Goal: Task Accomplishment & Management: Manage account settings

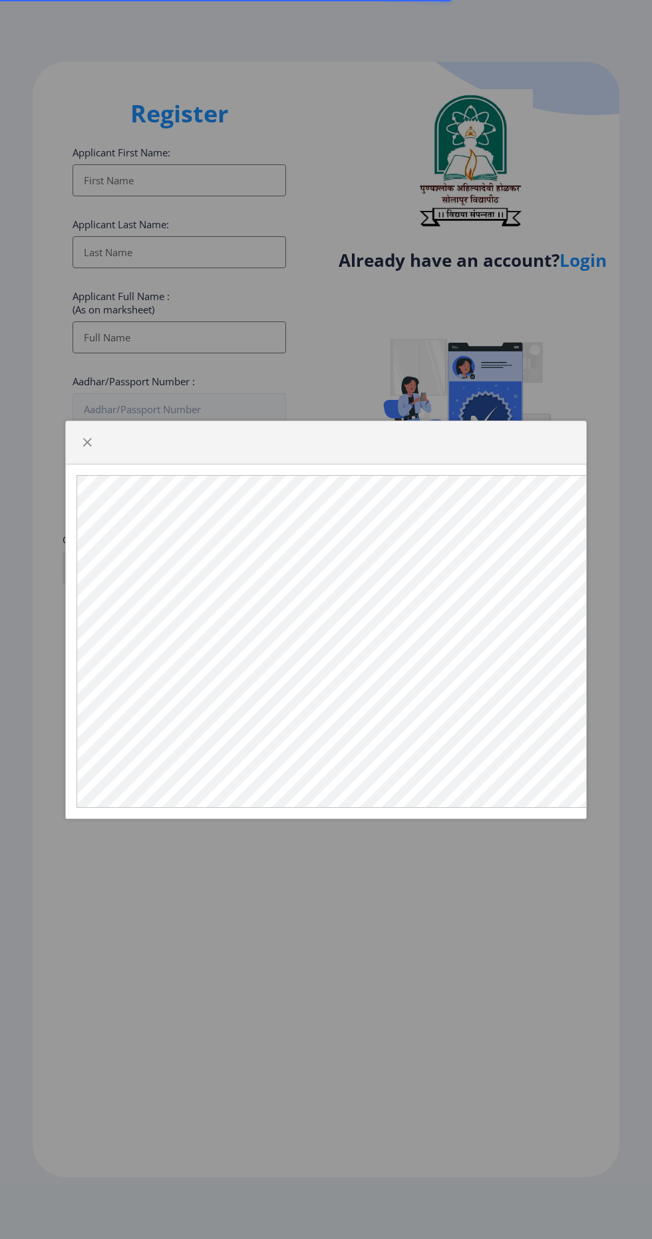
select select
click at [602, 264] on div at bounding box center [326, 619] width 652 height 1239
click at [599, 253] on div at bounding box center [326, 619] width 652 height 1239
click at [69, 464] on div at bounding box center [326, 442] width 520 height 43
click at [82, 448] on span "button" at bounding box center [87, 442] width 11 height 11
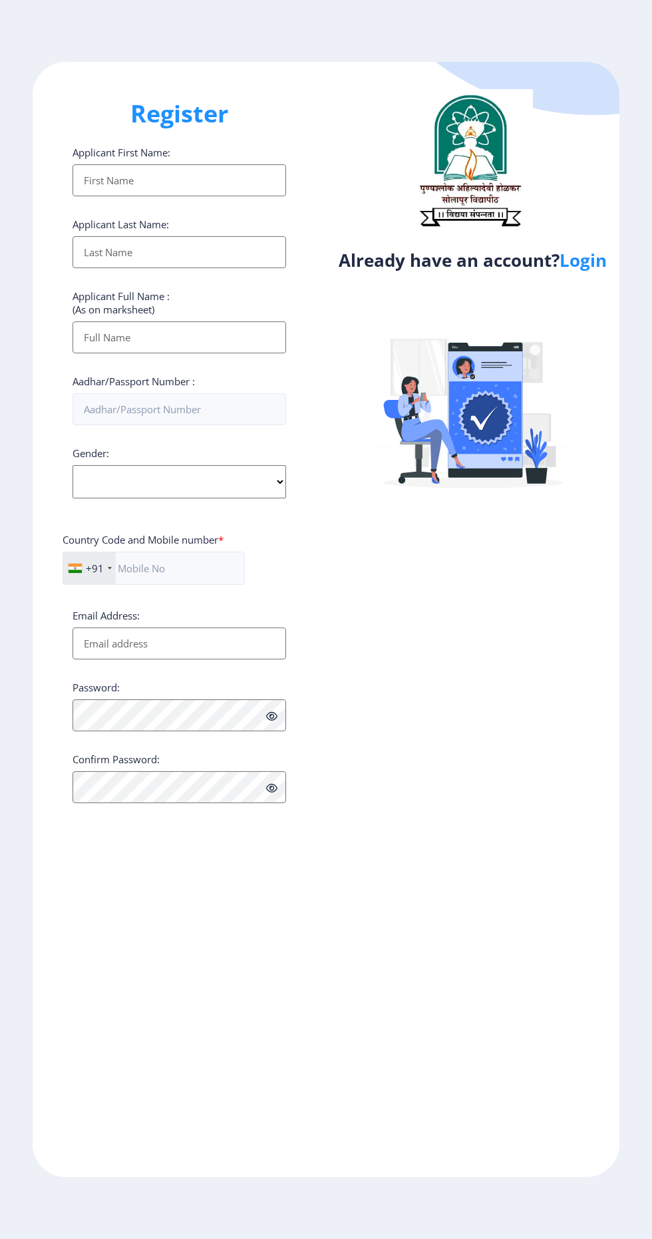
click at [598, 296] on div "Already have an account? Login" at bounding box center [472, 619] width 293 height 1115
click at [594, 262] on link "Login" at bounding box center [583, 260] width 47 height 24
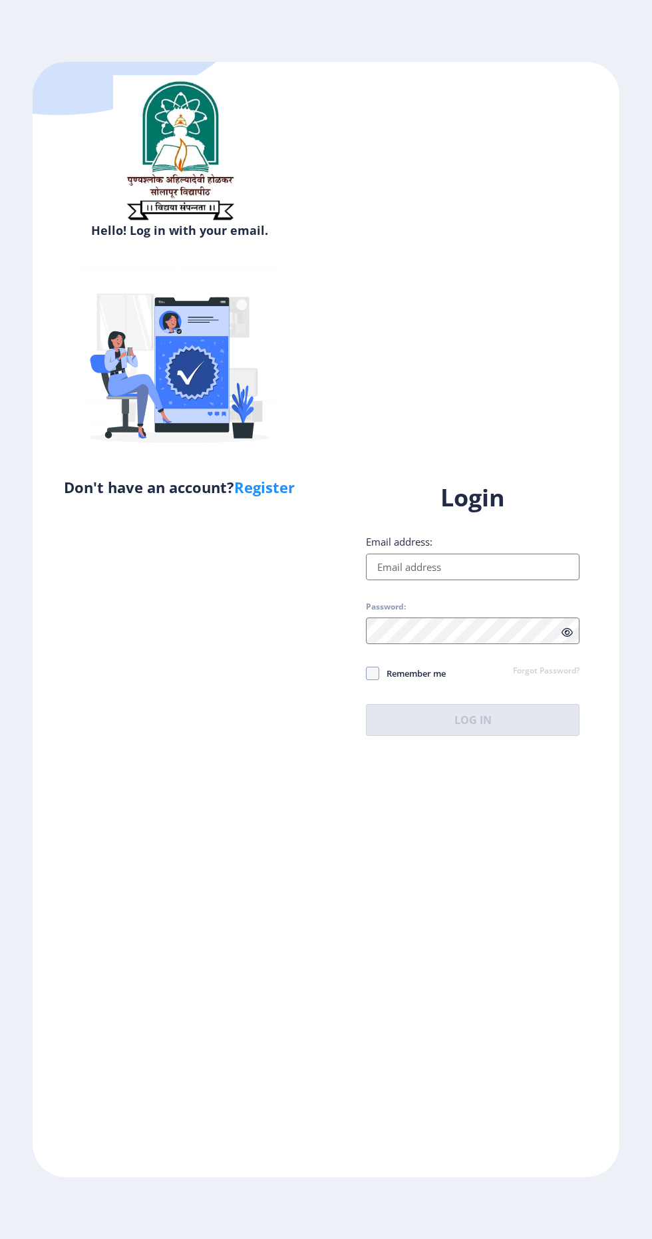
click at [490, 580] on input "Email address:" at bounding box center [473, 567] width 214 height 27
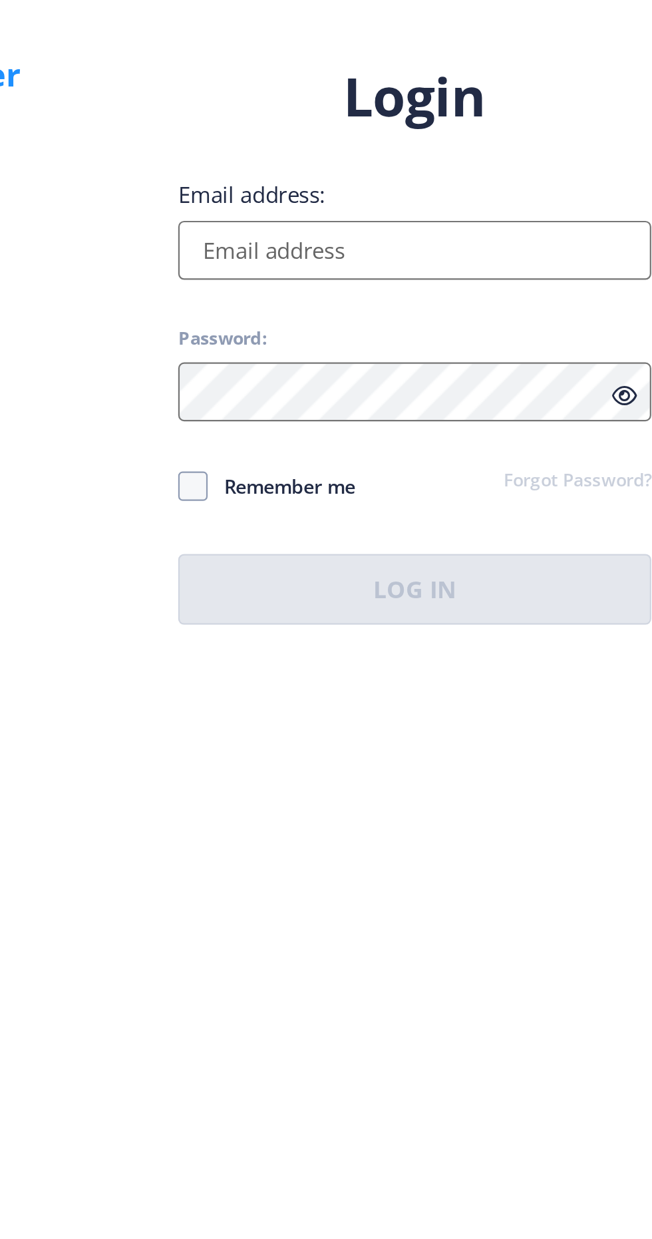
type input "[EMAIL_ADDRESS][DOMAIN_NAME]"
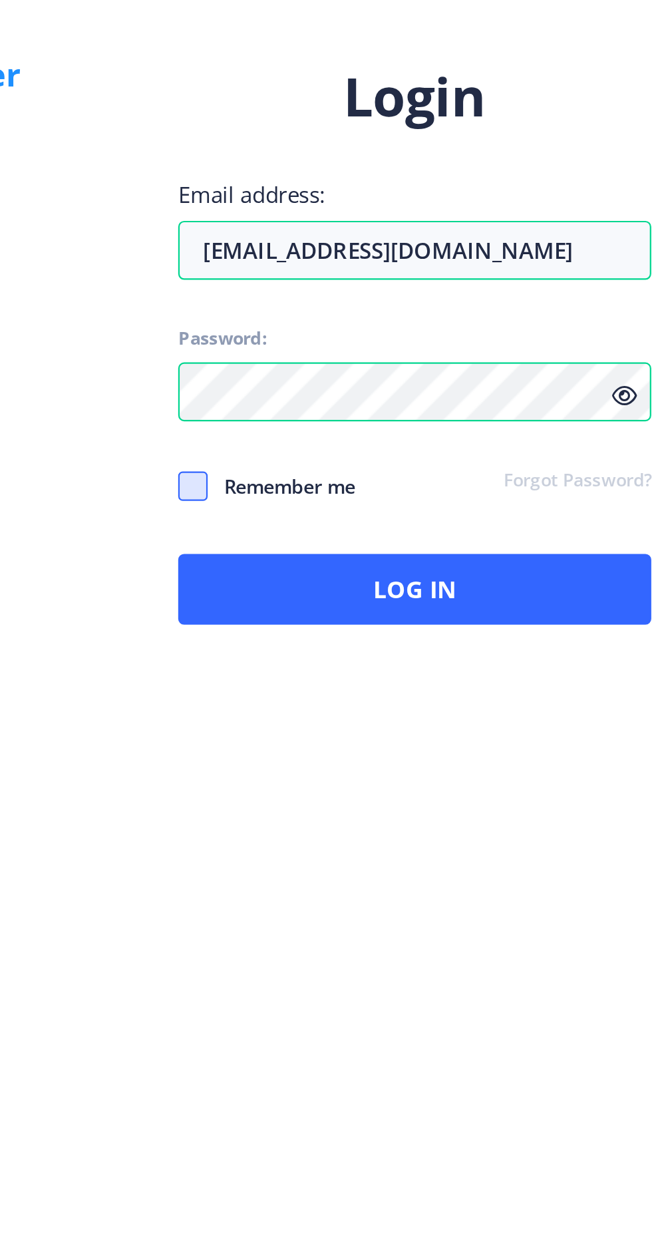
click at [367, 680] on span at bounding box center [372, 673] width 13 height 13
click at [367, 673] on input "Remember me" at bounding box center [366, 673] width 1 height 1
checkbox input "true"
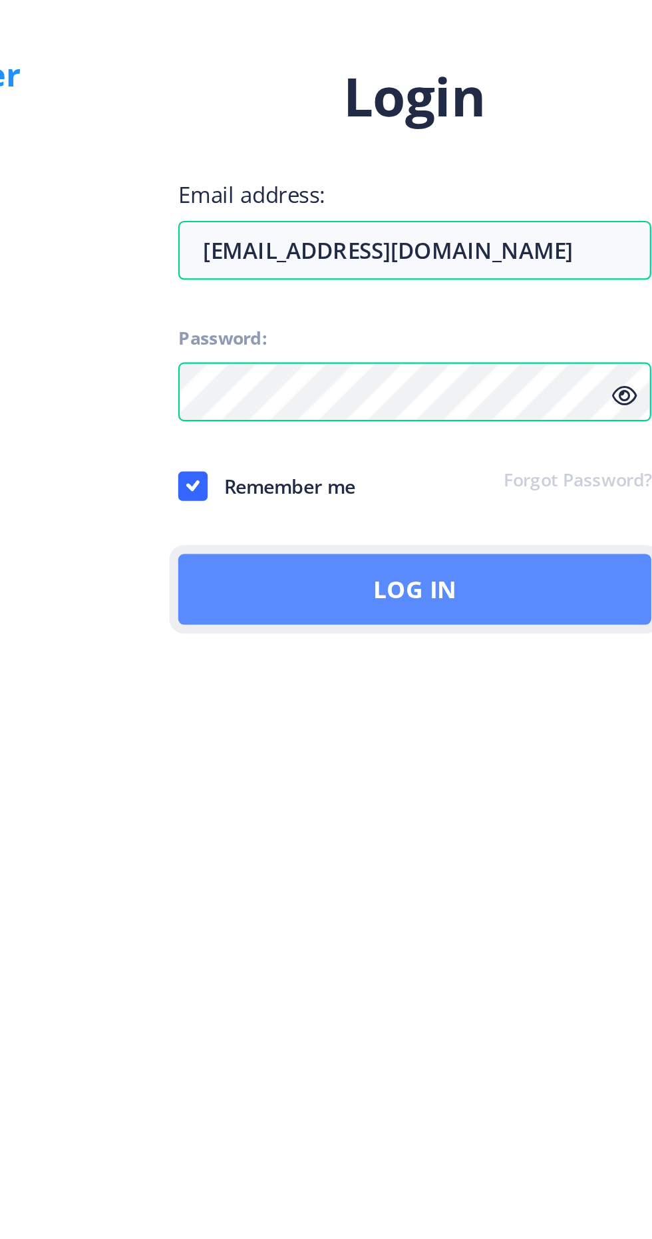
click at [508, 736] on button "Log In" at bounding box center [473, 720] width 214 height 32
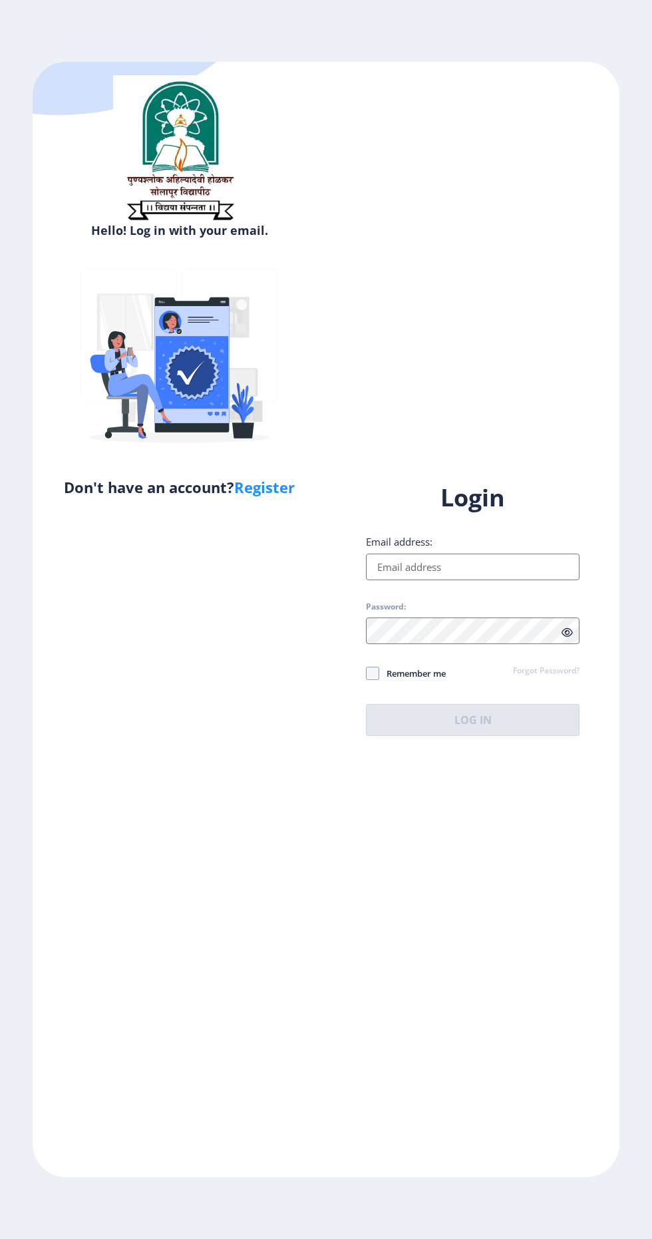
click at [388, 580] on input "Email address:" at bounding box center [473, 567] width 214 height 27
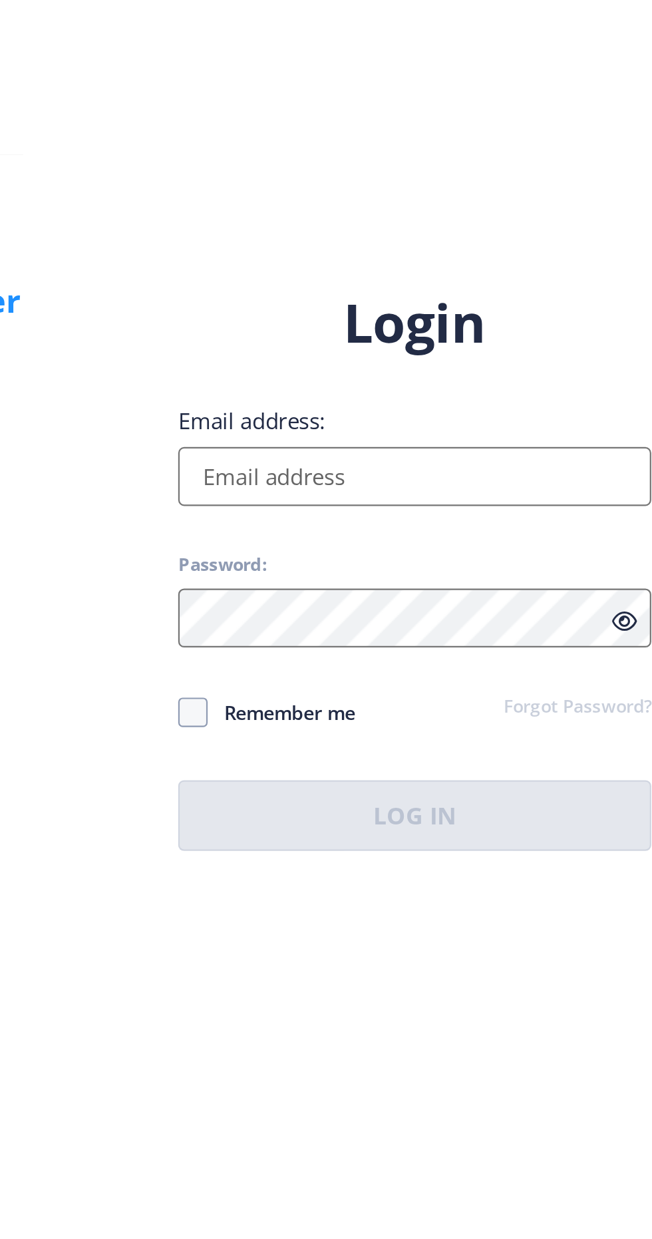
type input "[EMAIL_ADDRESS][DOMAIN_NAME]"
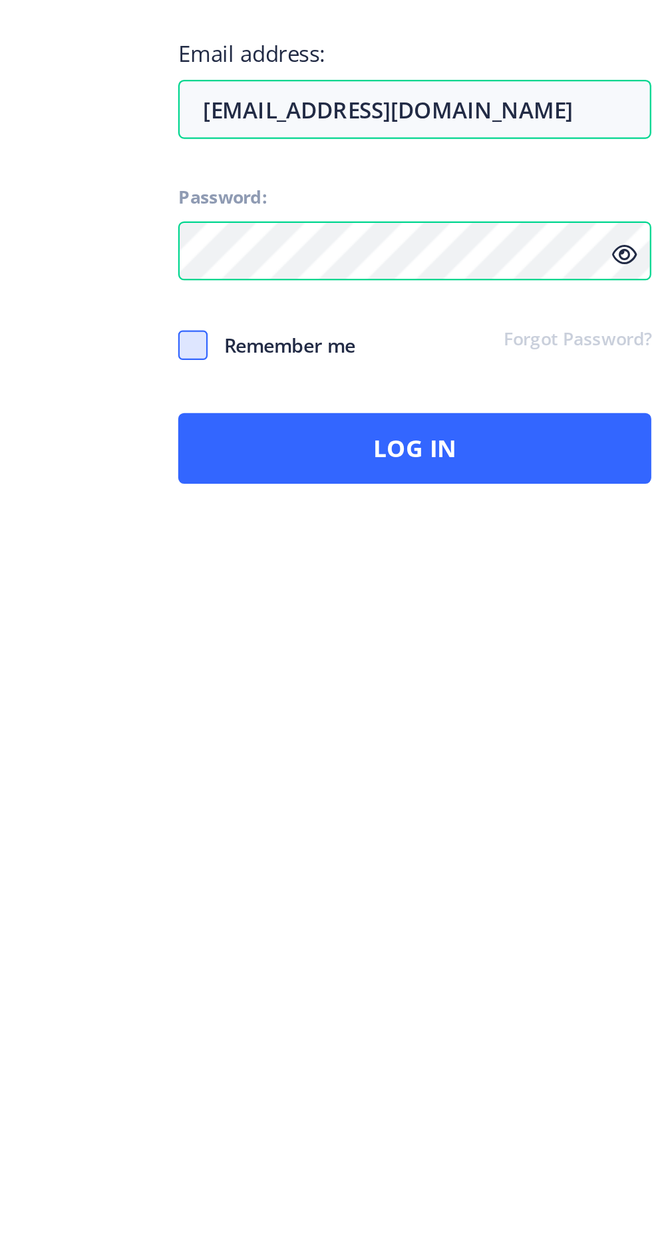
click at [375, 680] on span at bounding box center [372, 673] width 13 height 13
click at [367, 673] on input "Remember me" at bounding box center [366, 673] width 1 height 1
checkbox input "true"
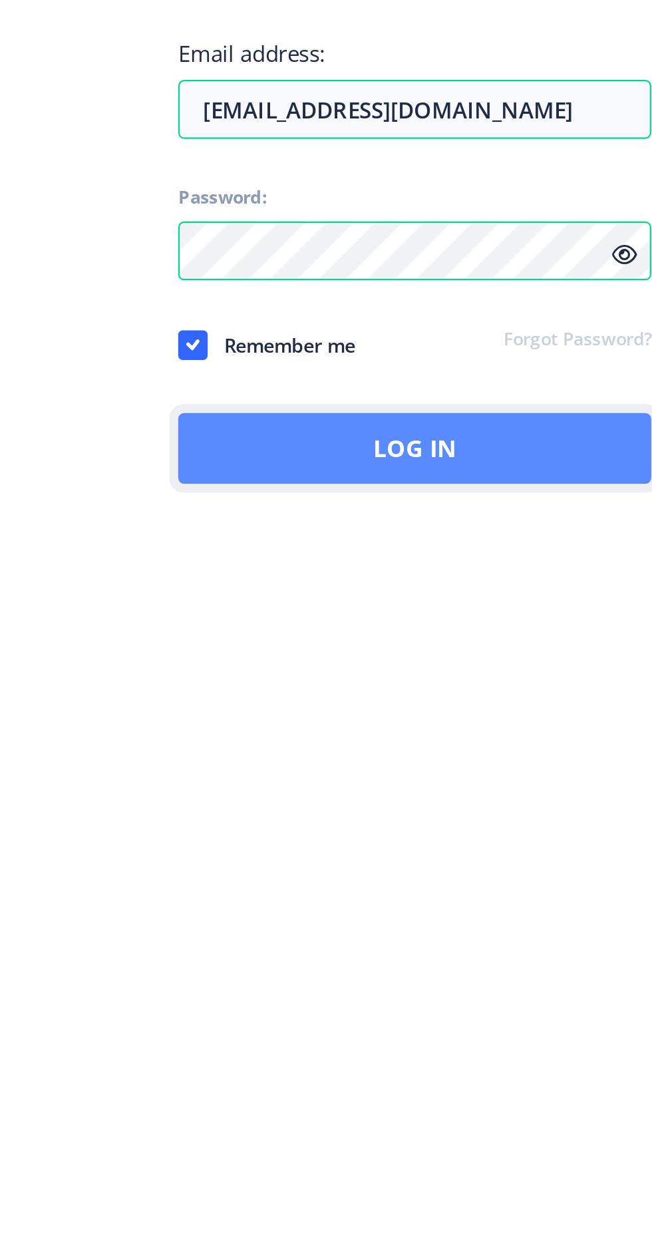
click at [385, 736] on button "Log In" at bounding box center [473, 720] width 214 height 32
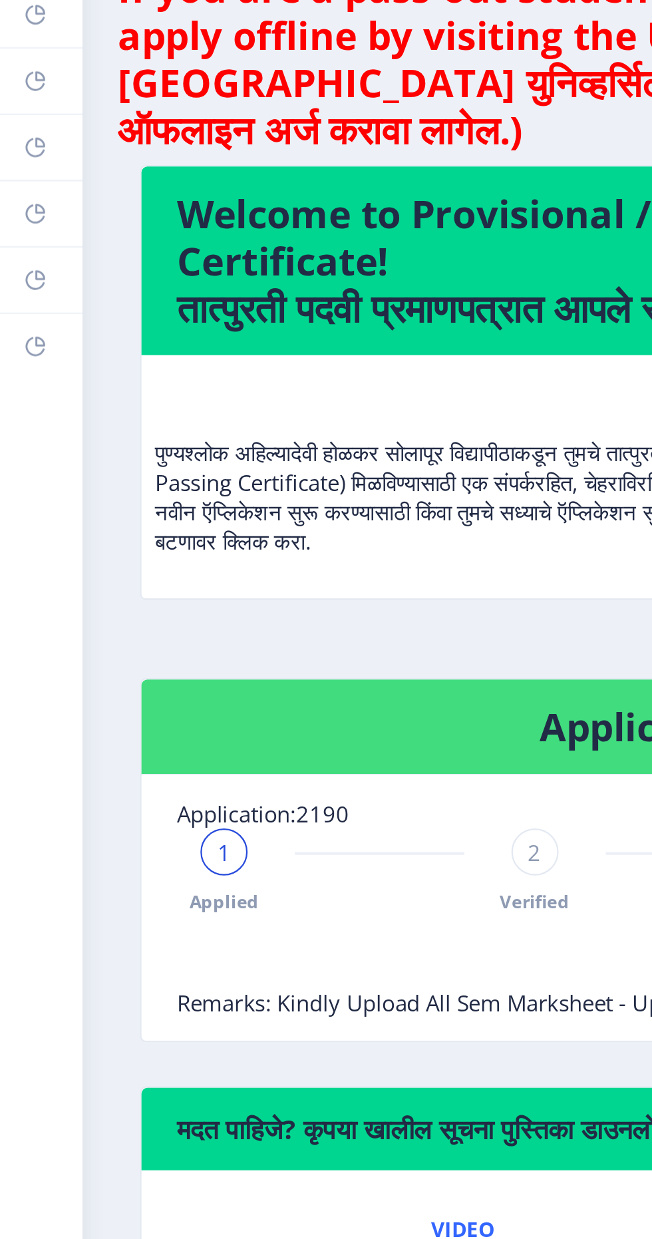
click at [237, 474] on div "2" at bounding box center [241, 466] width 21 height 21
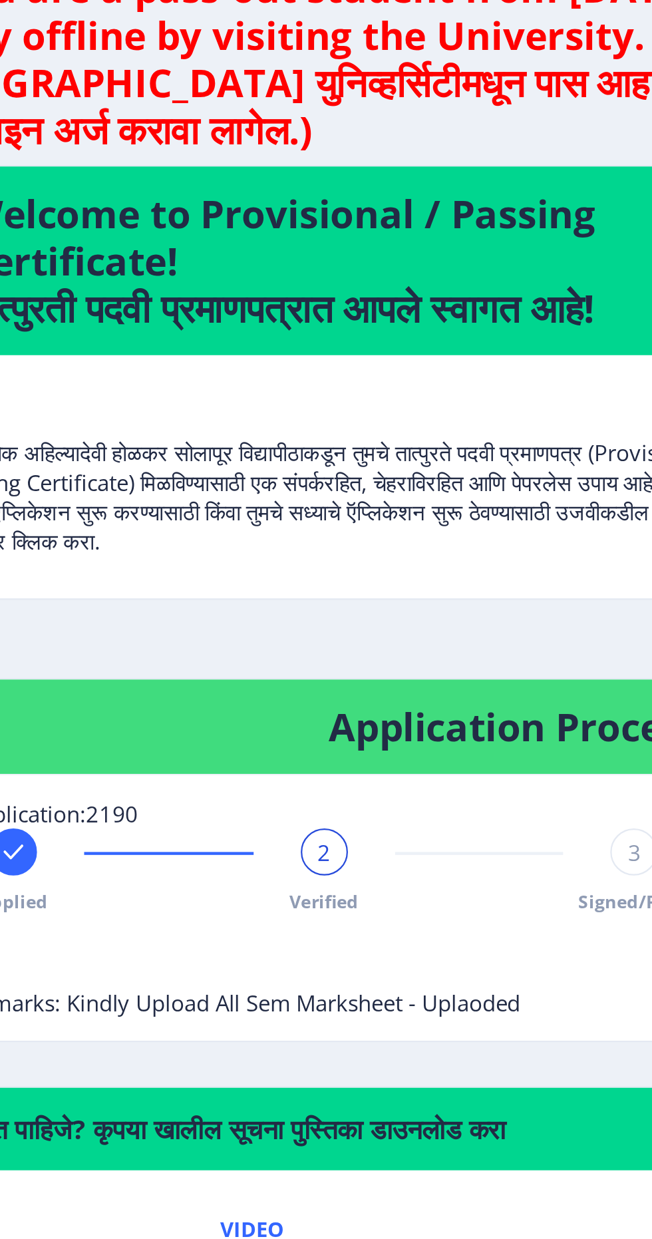
click at [283, 535] on span "Remarks: Kindly Upload All Sem Marksheet - Uplaoded" at bounding box center [205, 534] width 250 height 13
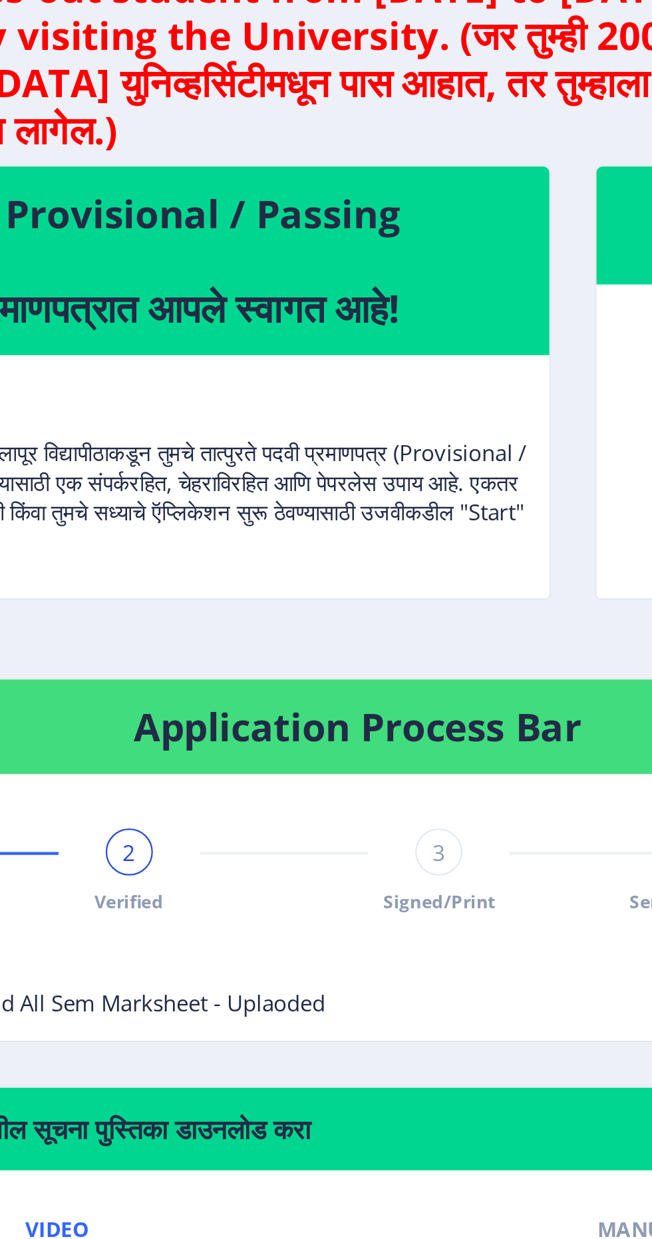
click at [391, 468] on div "3" at bounding box center [381, 466] width 21 height 21
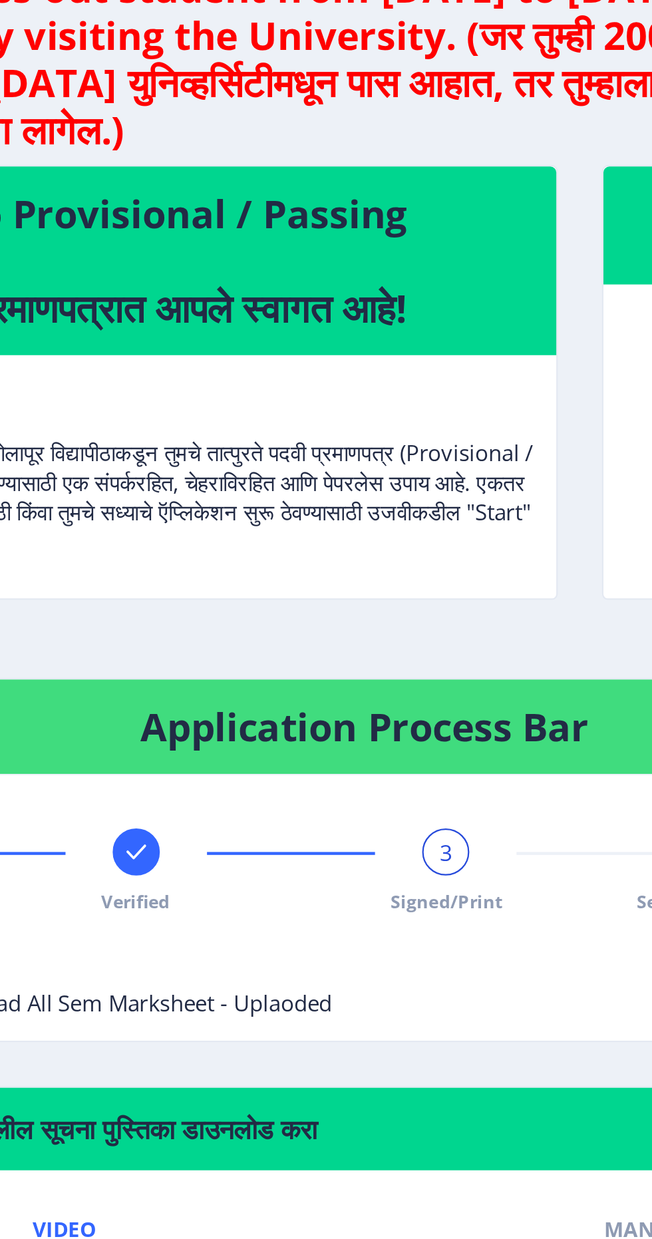
click at [383, 468] on span "3" at bounding box center [382, 466] width 6 height 13
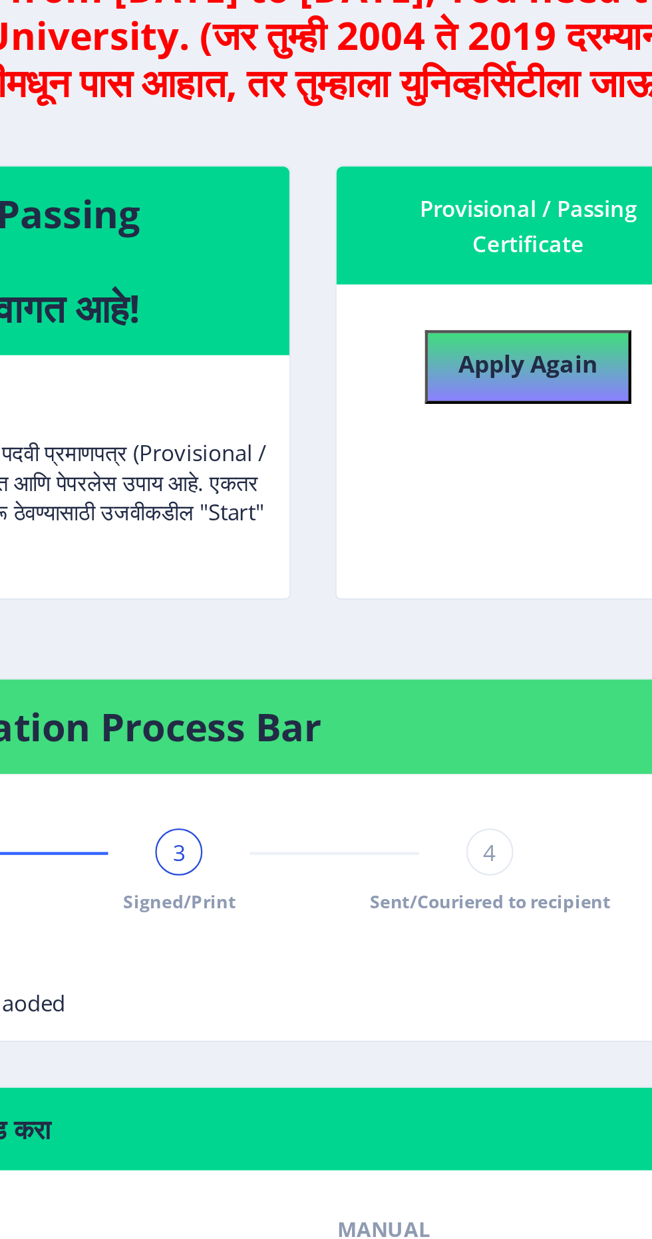
click at [527, 464] on div "4" at bounding box center [521, 466] width 21 height 21
click at [515, 470] on div "4" at bounding box center [521, 466] width 21 height 21
click at [522, 466] on span "4" at bounding box center [522, 466] width 6 height 13
click at [519, 471] on span "4" at bounding box center [522, 466] width 6 height 13
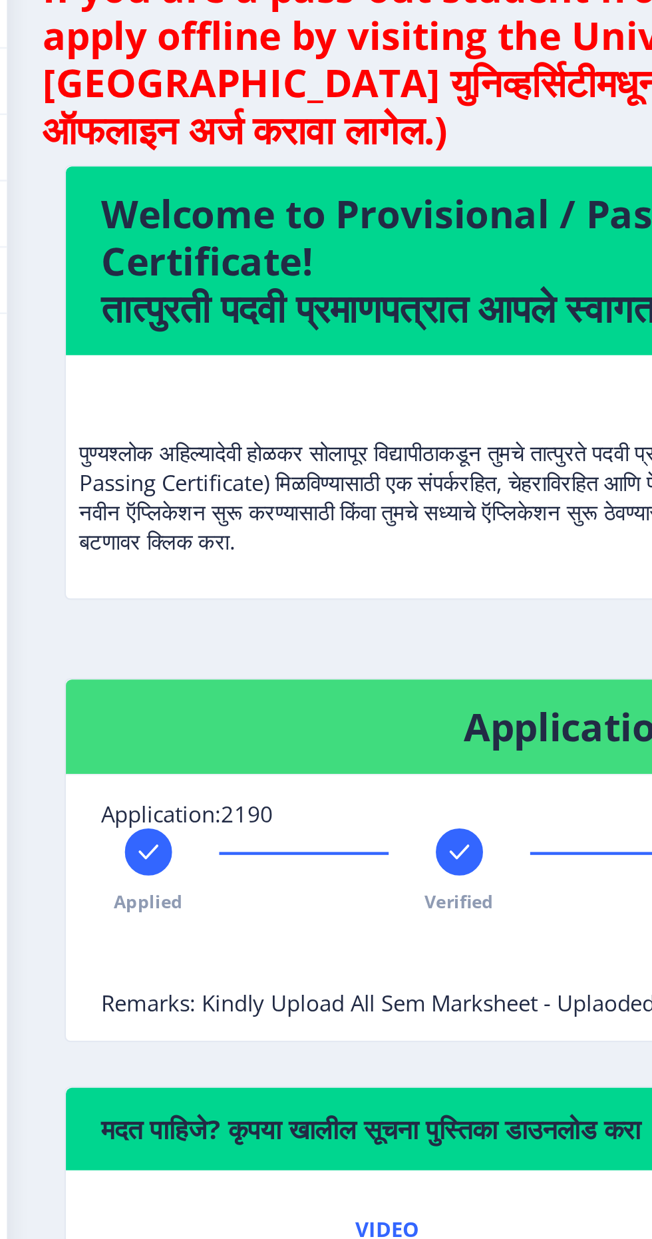
click at [242, 479] on div "Verified" at bounding box center [241, 475] width 21 height 39
click at [246, 476] on div "2 Verified" at bounding box center [241, 475] width 21 height 39
click at [94, 456] on div "Applied" at bounding box center [100, 475] width 21 height 39
click at [94, 475] on div "1" at bounding box center [100, 466] width 21 height 21
click at [92, 470] on div "1" at bounding box center [100, 466] width 21 height 21
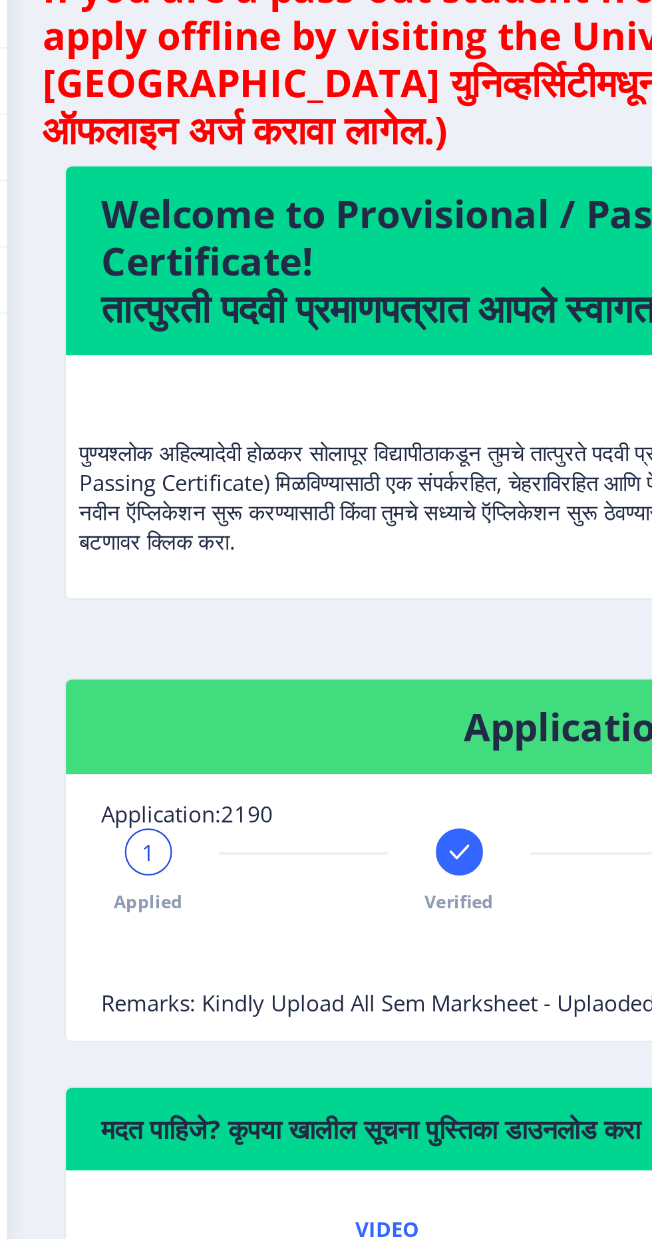
click at [242, 487] on span "Verified" at bounding box center [241, 489] width 31 height 11
click at [100, 456] on div at bounding box center [100, 466] width 21 height 21
click at [98, 468] on span "1" at bounding box center [101, 466] width 6 height 13
click at [108, 474] on div "1 Applied" at bounding box center [100, 475] width 21 height 39
click at [109, 474] on div "1 Applied" at bounding box center [100, 475] width 21 height 39
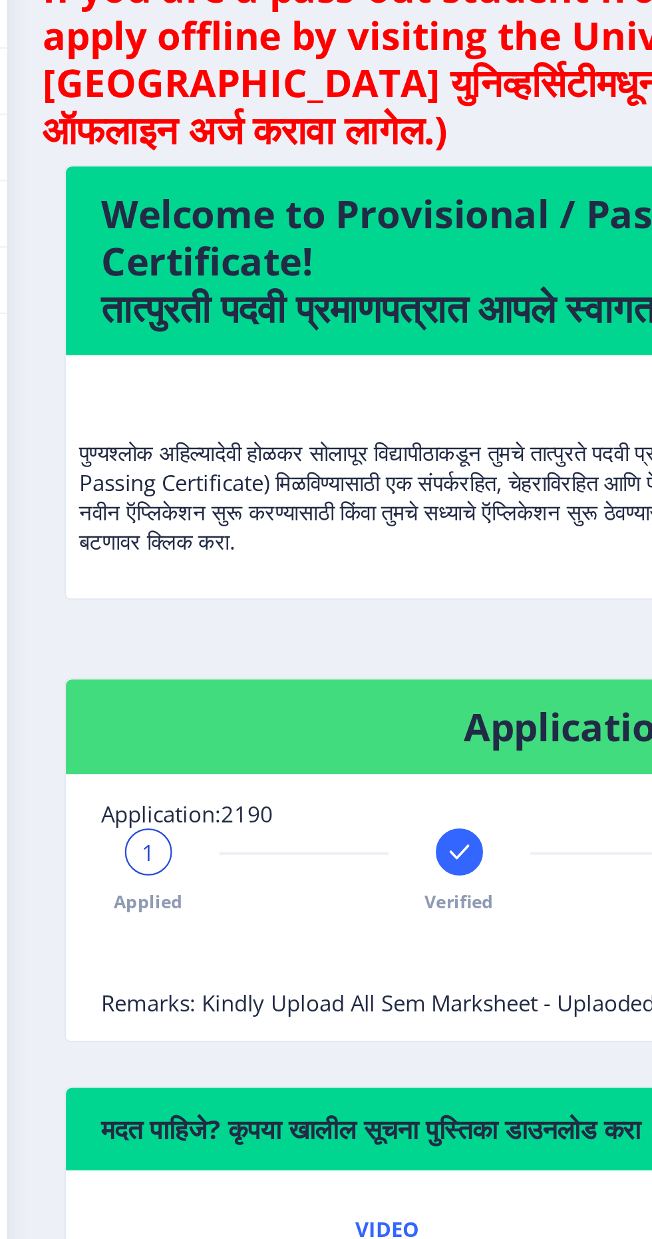
click at [101, 482] on div "1 Applied" at bounding box center [100, 475] width 21 height 39
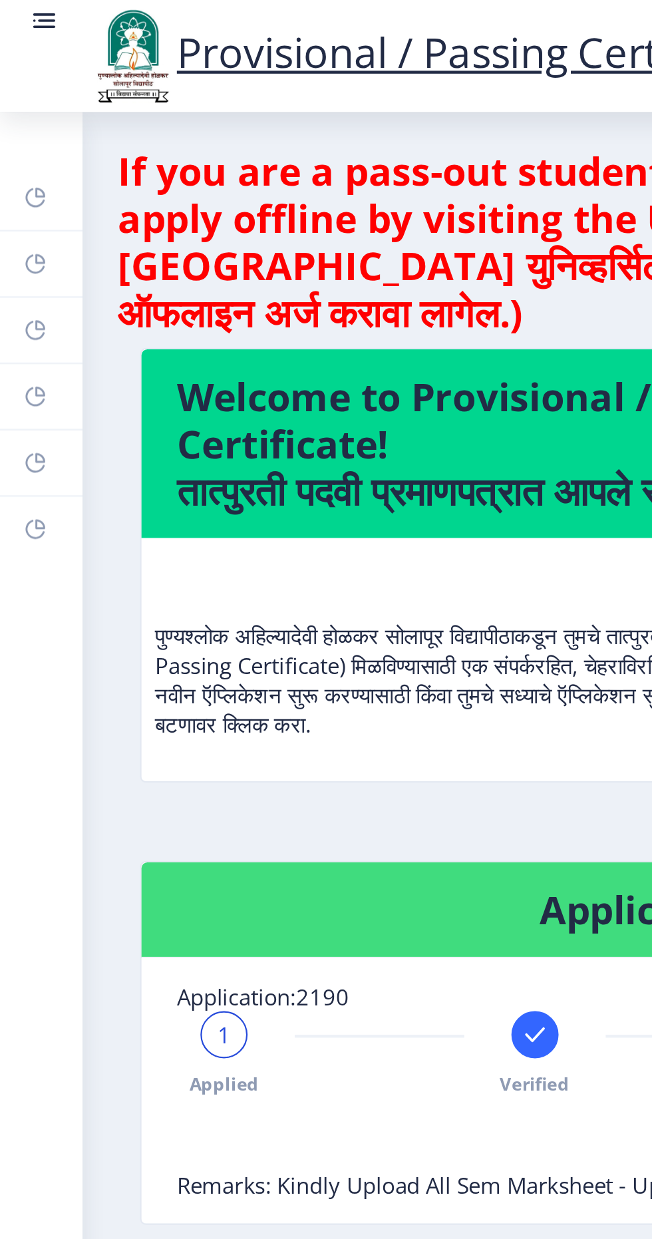
click at [15, 9] on circle at bounding box center [15, 9] width 1 height 1
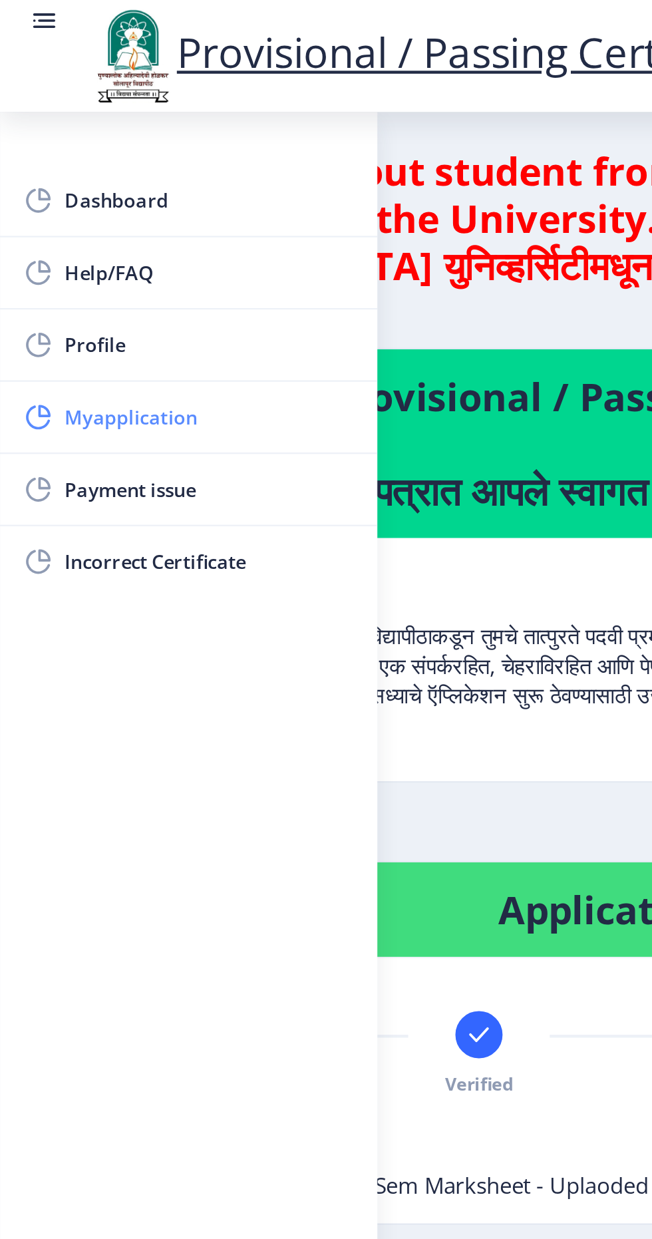
click at [59, 187] on span "Myapplication" at bounding box center [94, 188] width 130 height 16
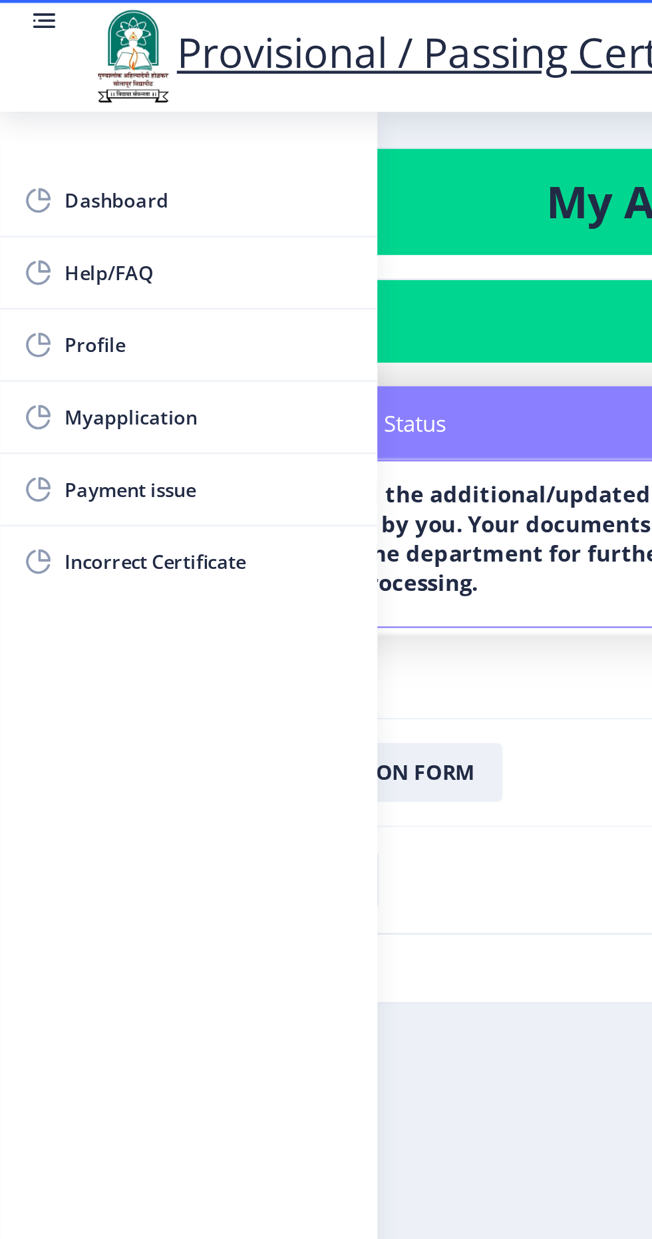
click at [15, 9] on circle at bounding box center [15, 9] width 1 height 1
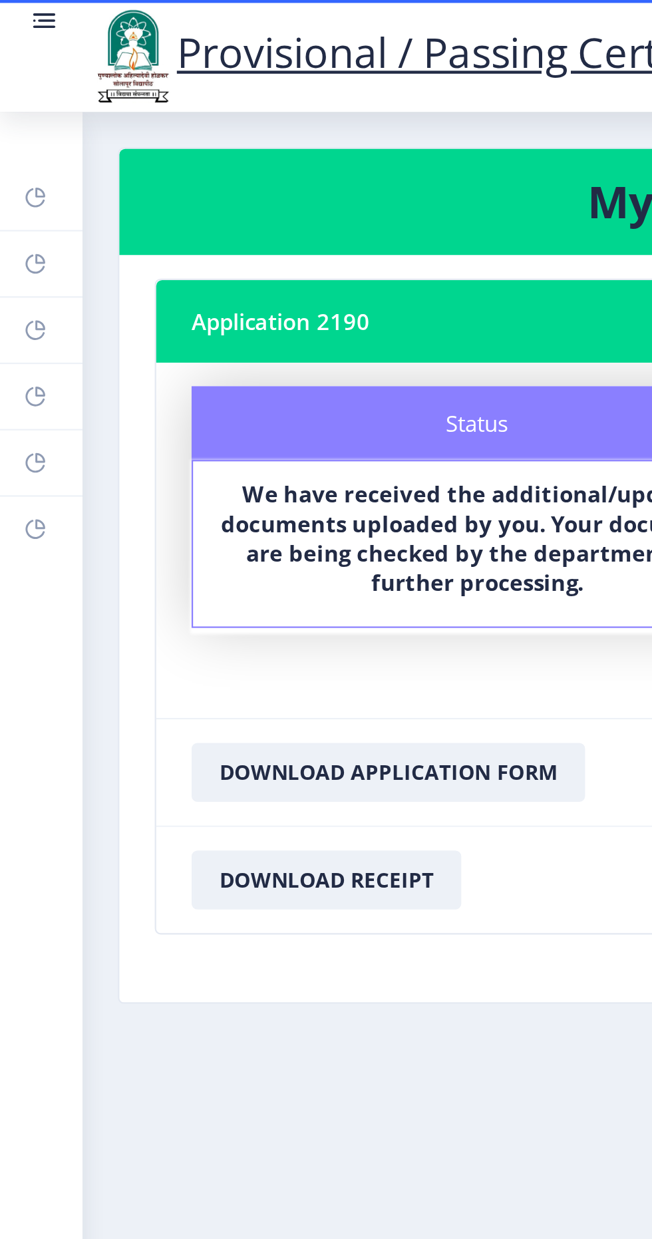
click at [16, 19] on link at bounding box center [19, 25] width 13 height 45
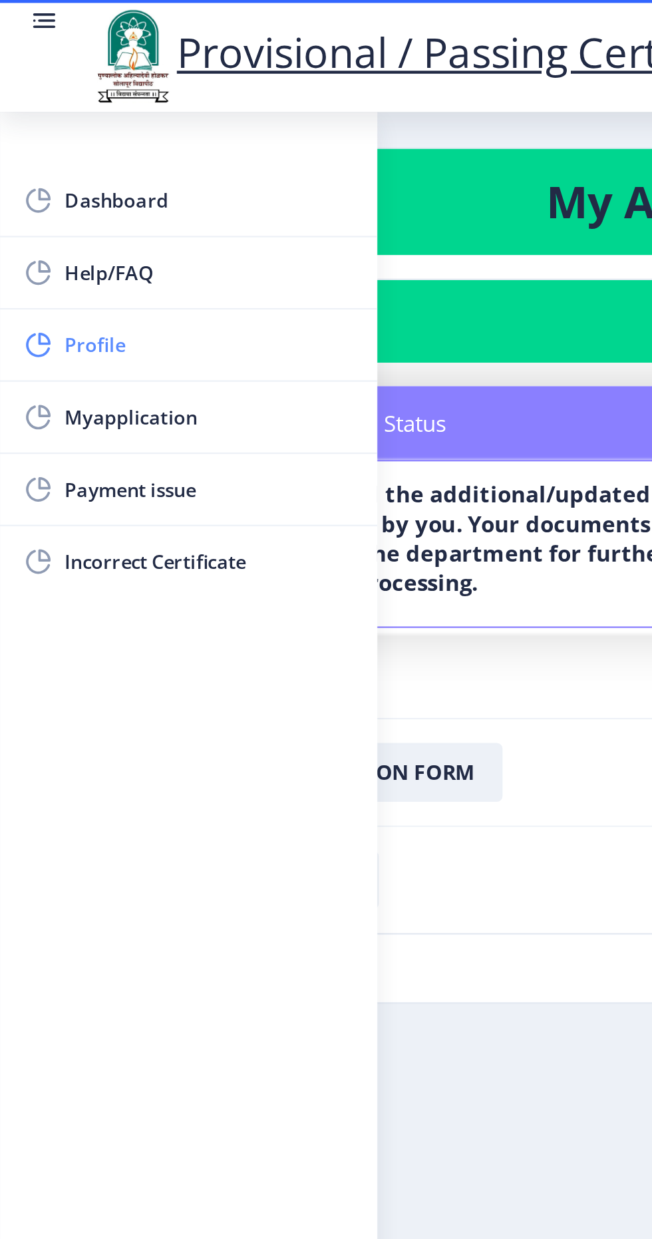
click at [39, 160] on span "Profile" at bounding box center [94, 156] width 130 height 16
select select
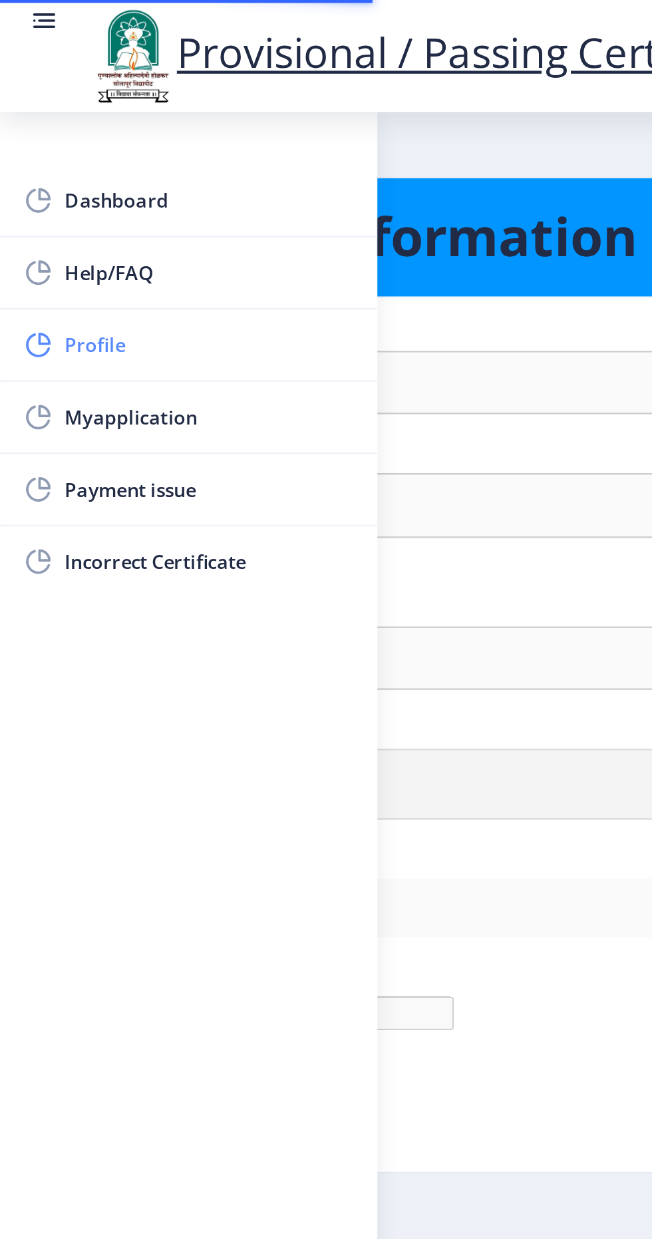
type input "Gorakh"
type input "Metkari"
type input "Metkari Gorakh Ashok"
select select "[DEMOGRAPHIC_DATA]"
type input "[EMAIL_ADDRESS][DOMAIN_NAME]"
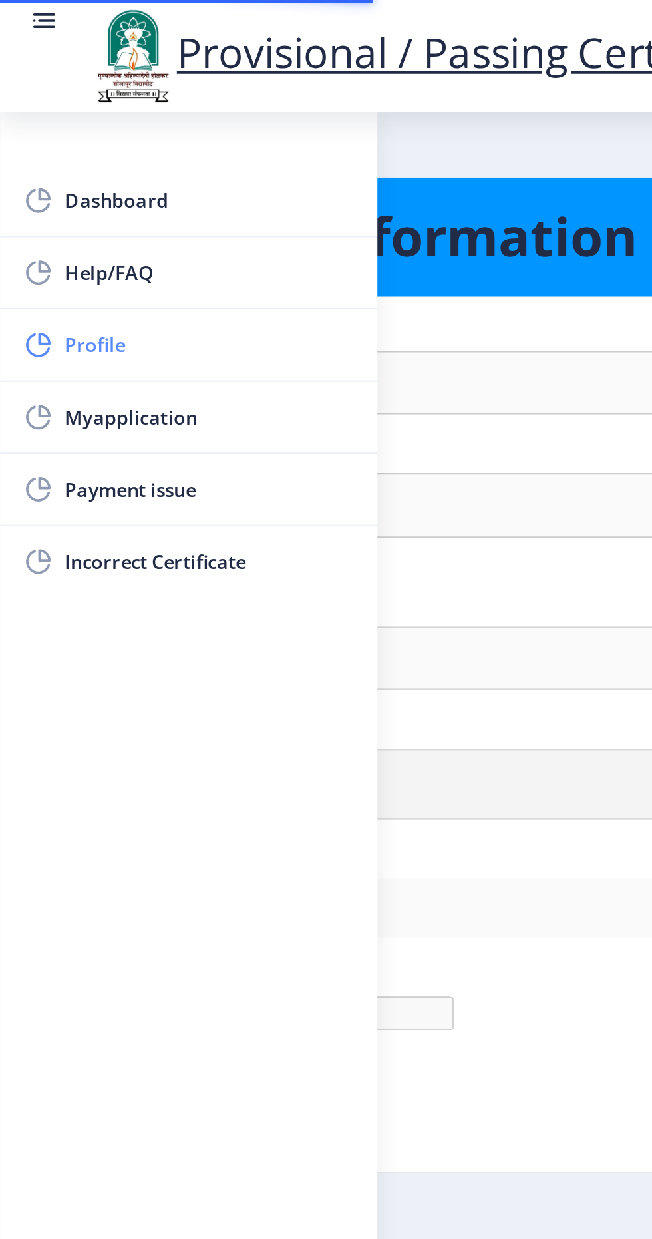
type input "9822821278"
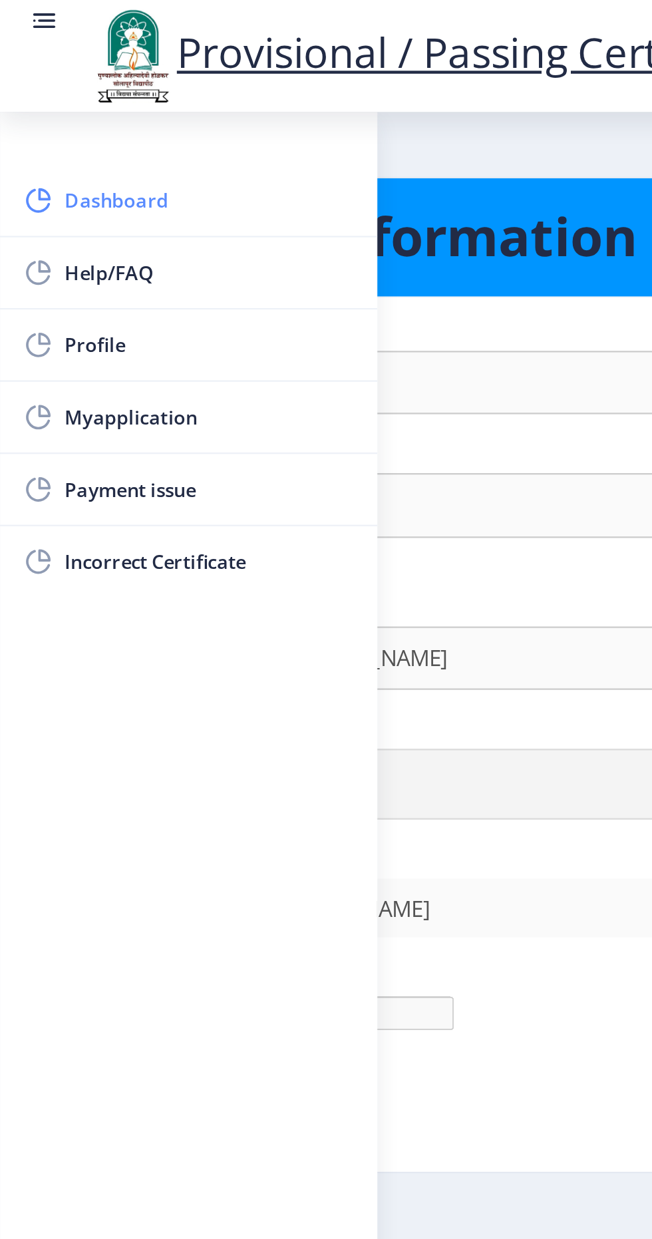
click at [35, 81] on link "Dashboard" at bounding box center [85, 91] width 170 height 32
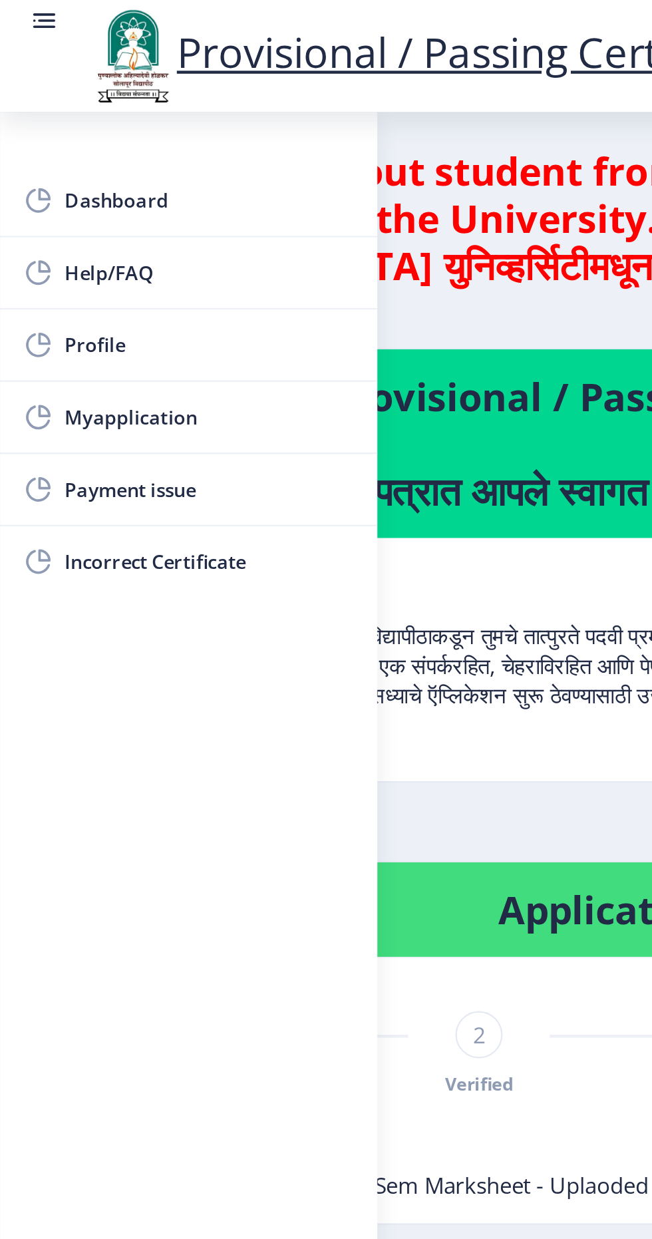
click at [15, 9] on circle at bounding box center [15, 9] width 1 height 1
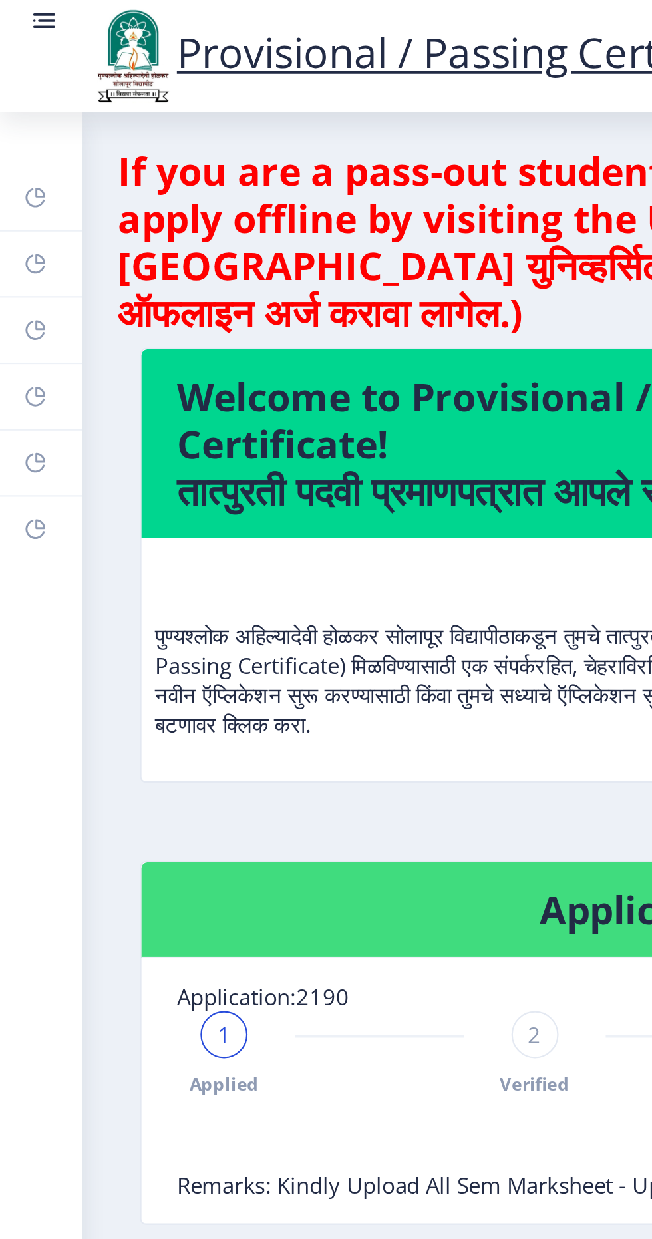
click at [17, 19] on link at bounding box center [19, 25] width 13 height 45
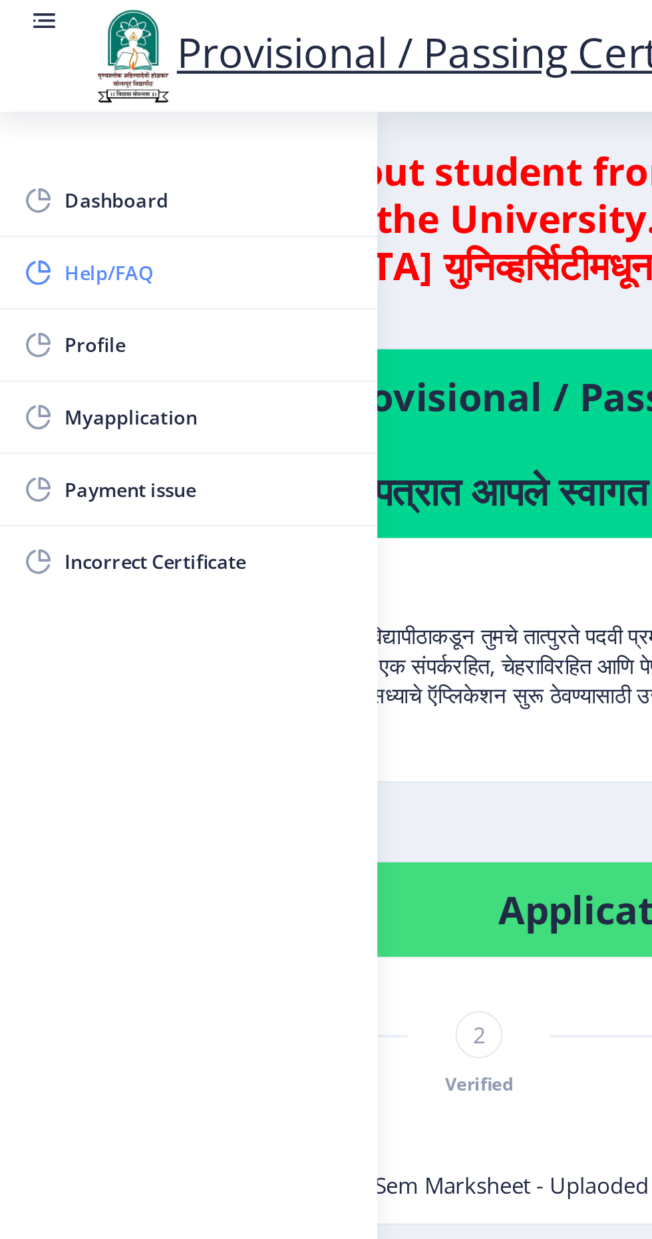
click at [51, 122] on span "Help/FAQ" at bounding box center [94, 123] width 130 height 16
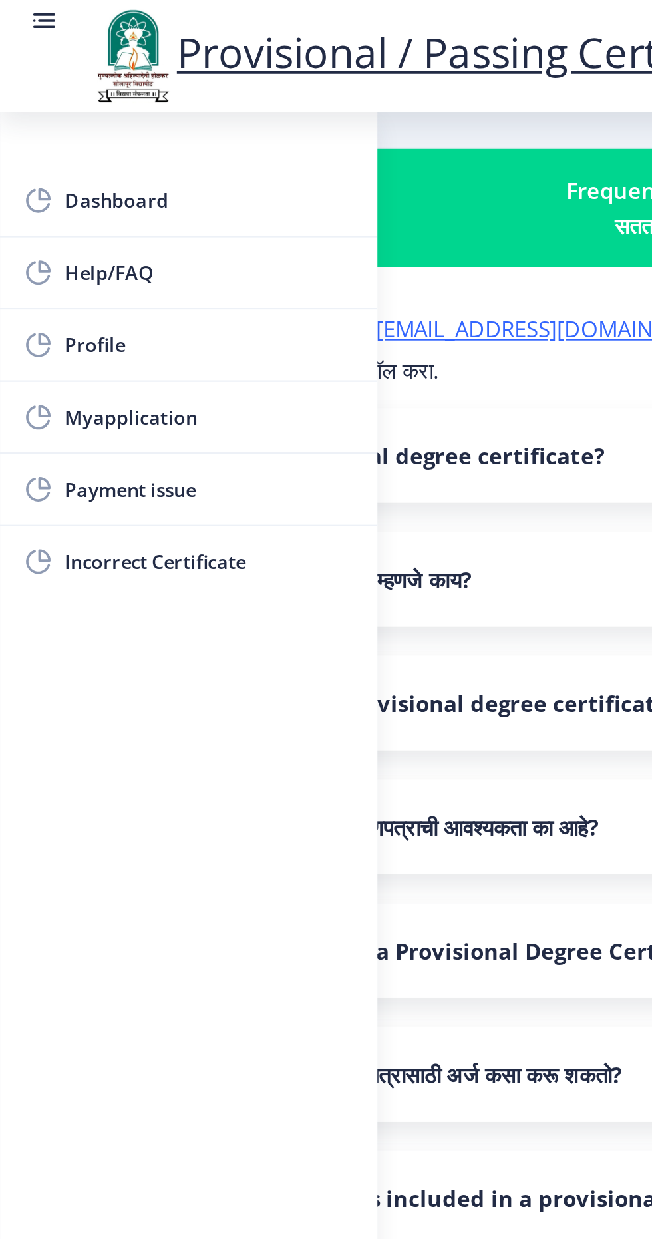
click at [17, 12] on rect at bounding box center [20, 12] width 10 height 1
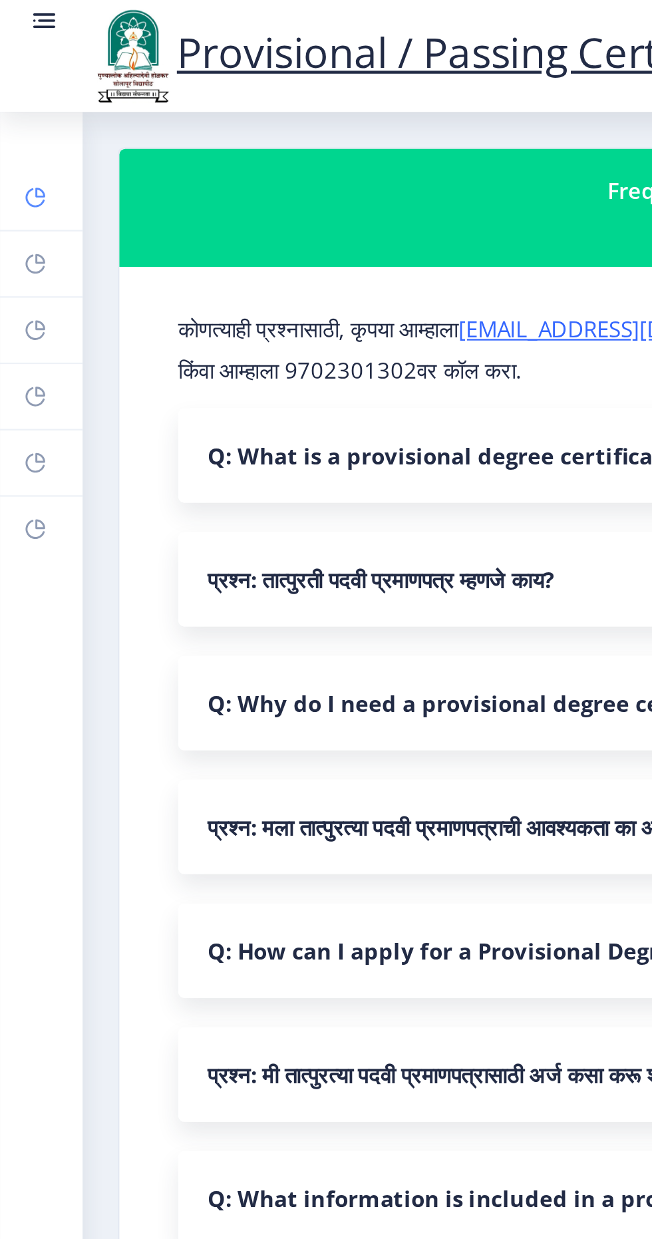
click at [11, 81] on link "Dashboard" at bounding box center [18, 89] width 37 height 29
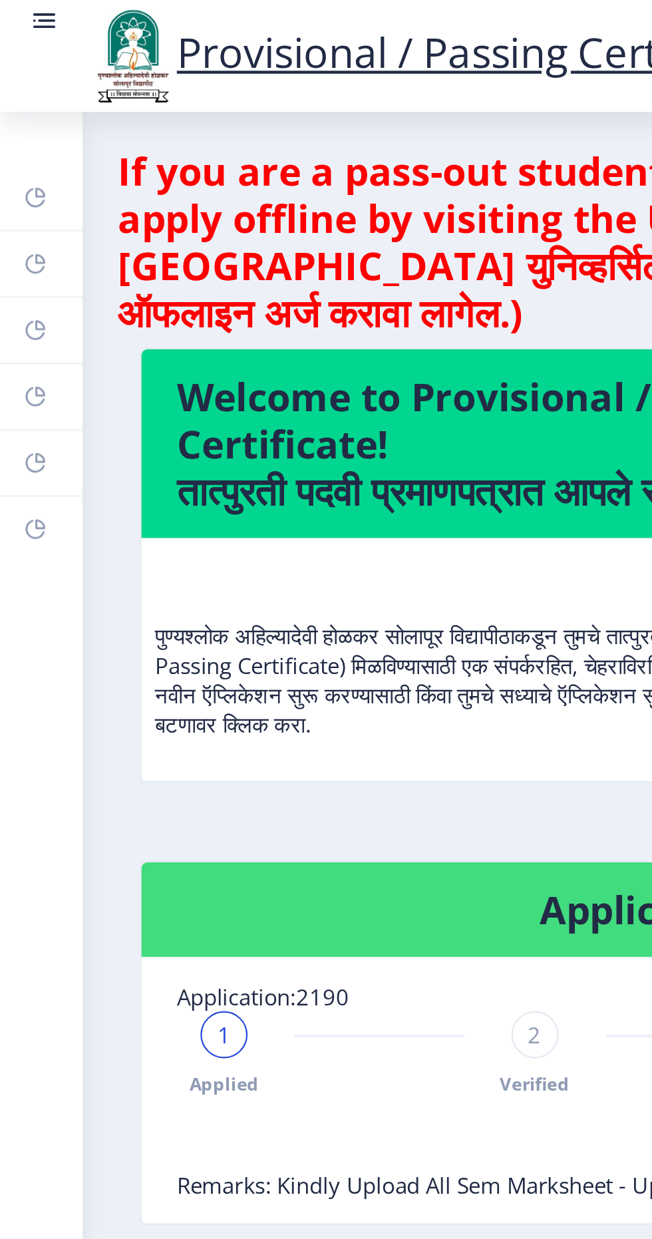
click at [15, 9] on circle at bounding box center [15, 9] width 1 height 1
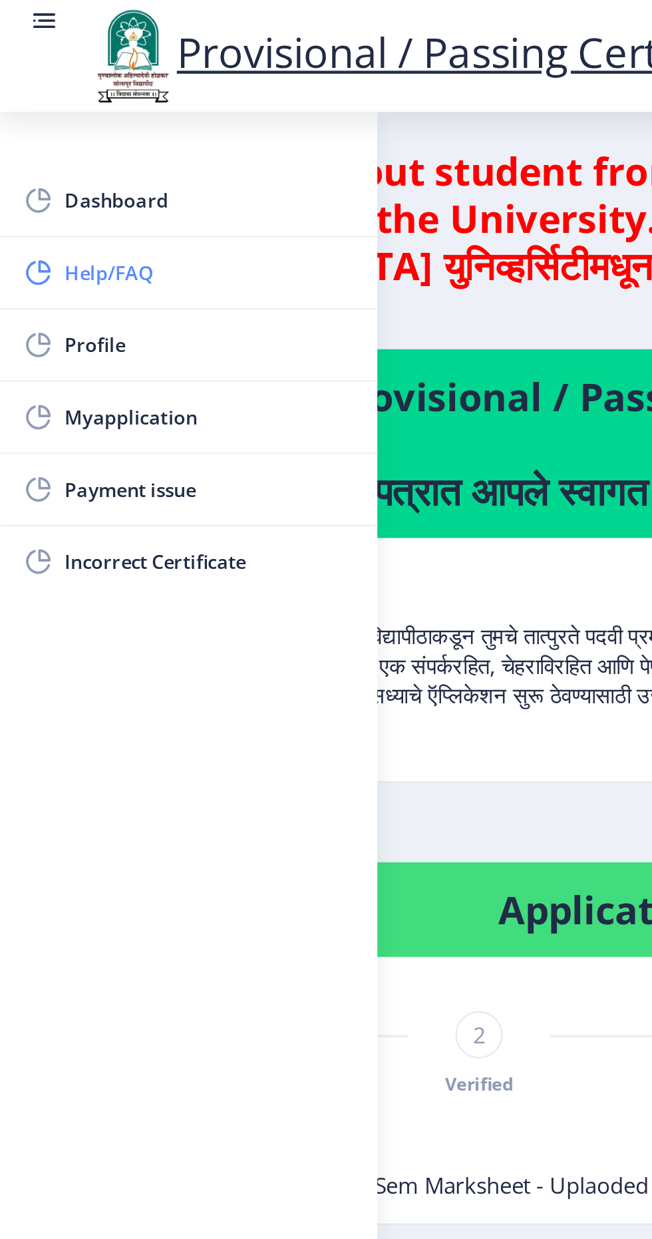
click at [44, 118] on span "Help/FAQ" at bounding box center [94, 123] width 130 height 16
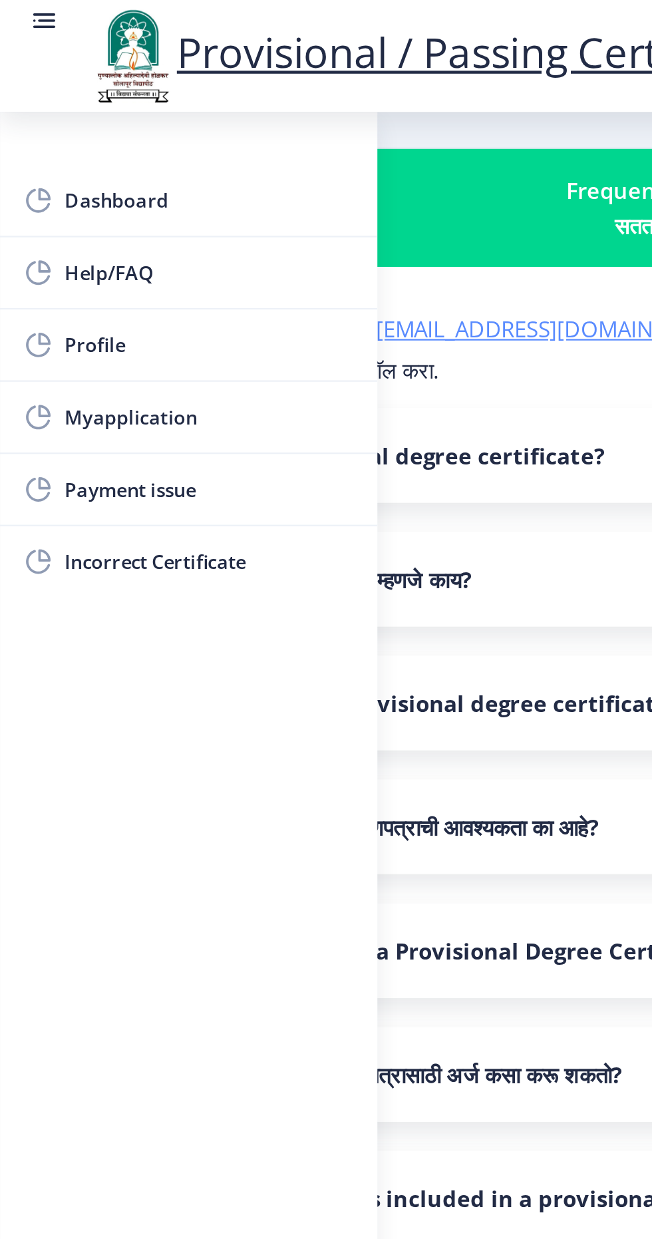
click at [219, 146] on link "su.sfc@studentscenter.in" at bounding box center [250, 148] width 160 height 13
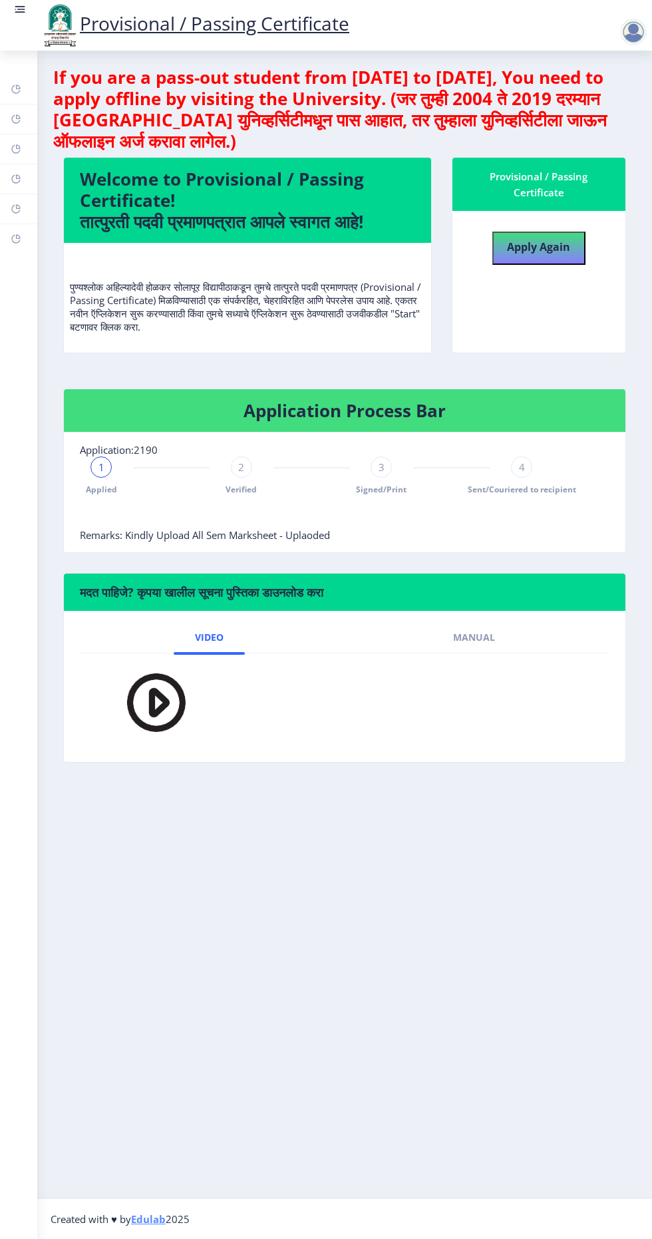
click at [158, 28] on link "Provisional / Passing Certificate" at bounding box center [194, 23] width 309 height 25
